Goal: Task Accomplishment & Management: Manage account settings

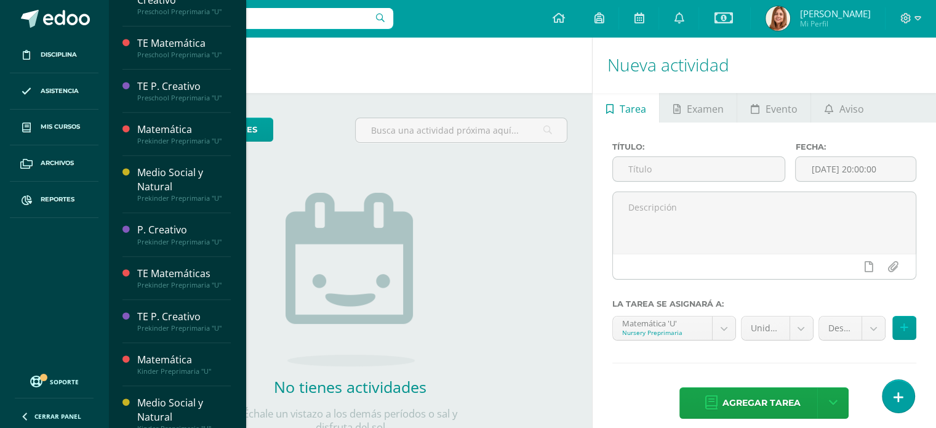
scroll to position [496, 0]
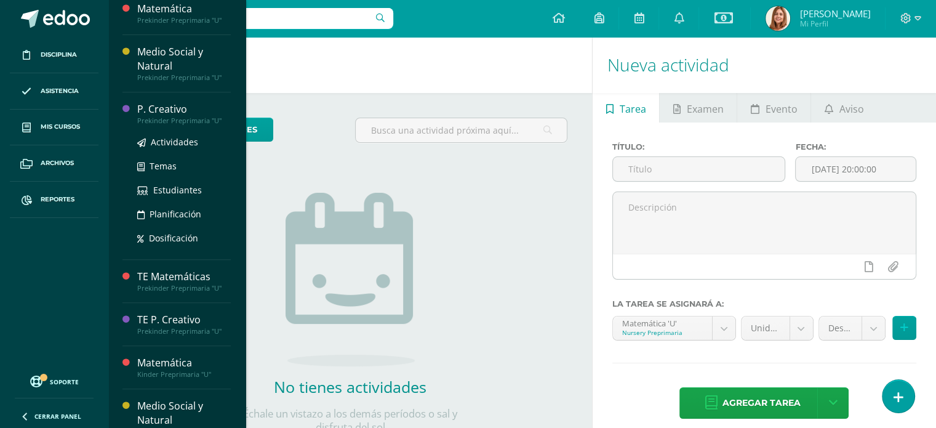
click at [170, 219] on ul "Actividades Temas Estudiantes Planificación Dosificación" at bounding box center [184, 190] width 94 height 110
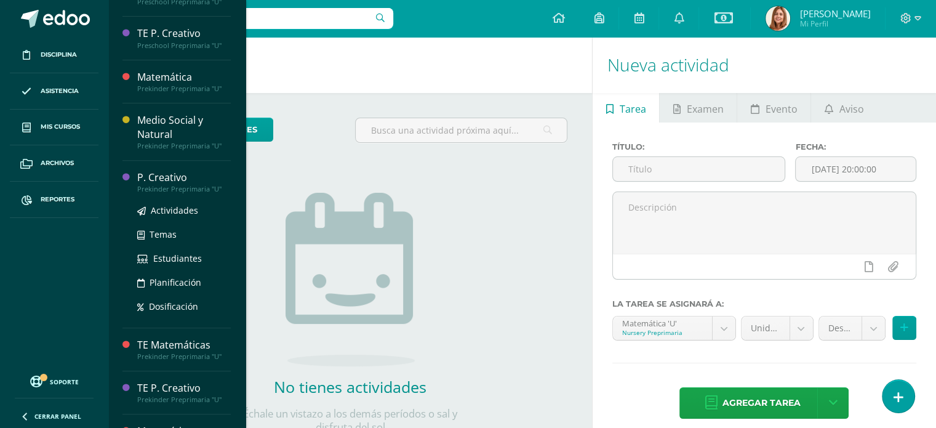
scroll to position [428, 0]
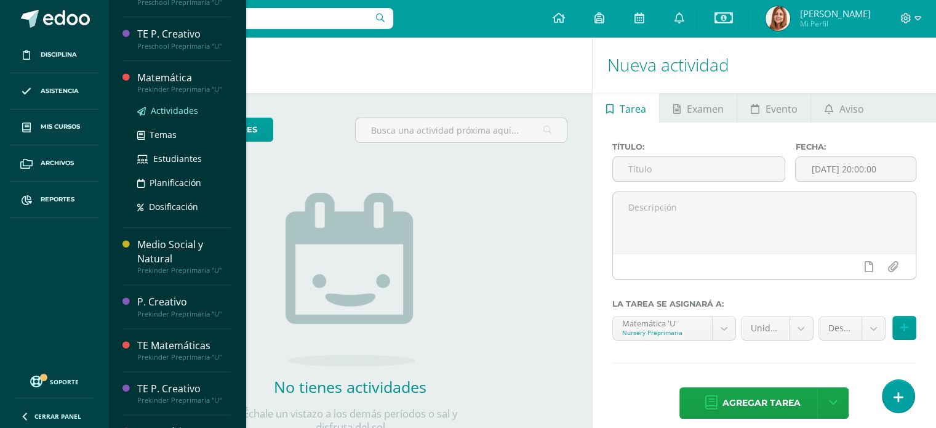
click at [162, 108] on span "Actividades" at bounding box center [174, 111] width 47 height 12
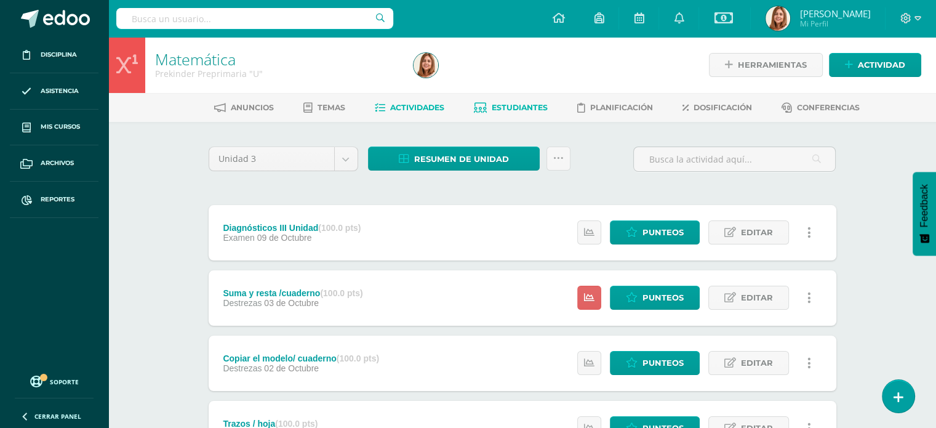
click at [514, 110] on span "Estudiantes" at bounding box center [520, 107] width 56 height 9
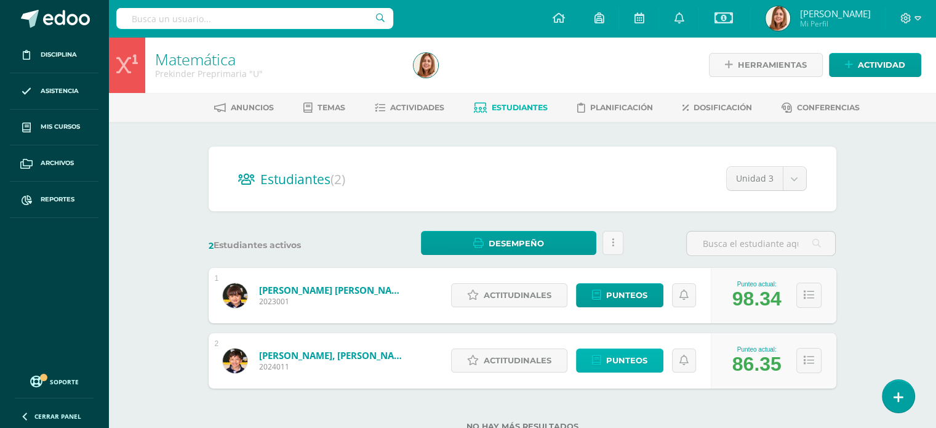
click at [627, 349] on span "Punteos" at bounding box center [626, 360] width 41 height 23
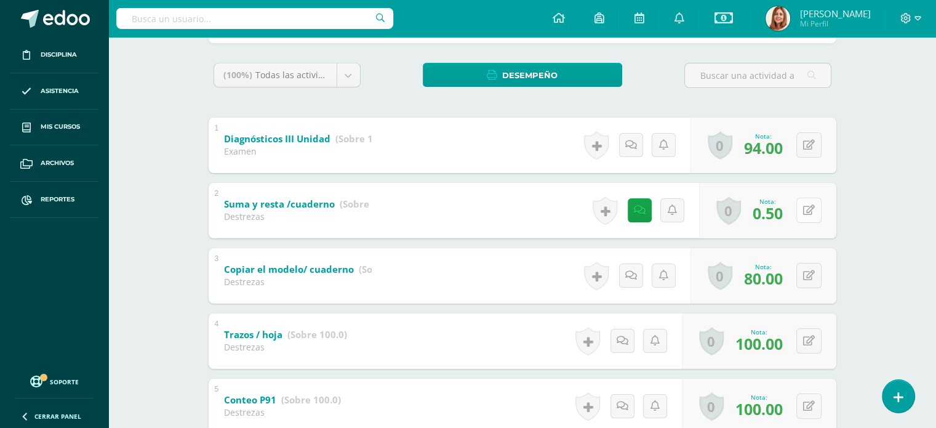
scroll to position [191, 0]
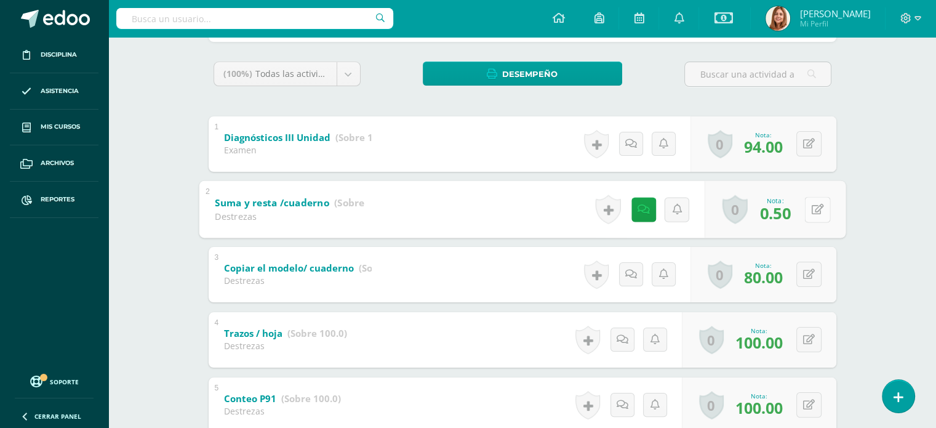
click at [807, 206] on button at bounding box center [817, 209] width 26 height 26
click at [811, 205] on icon at bounding box center [817, 209] width 12 height 10
type input "70"
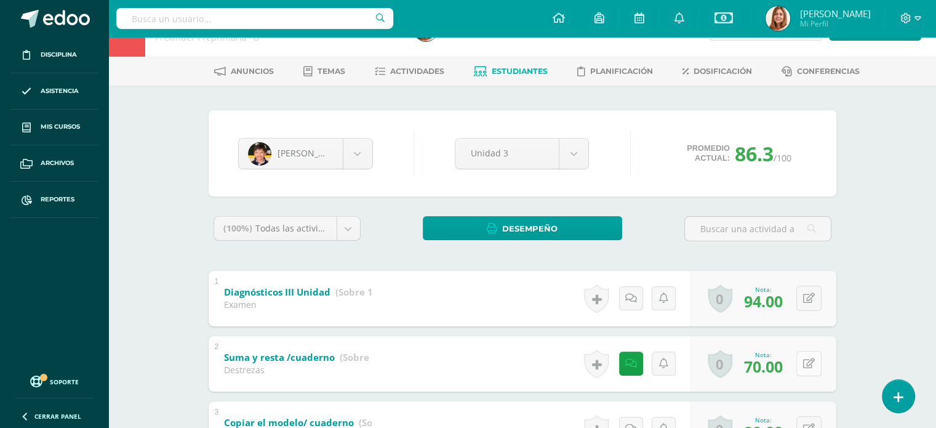
scroll to position [36, 0]
